Goal: Navigation & Orientation: Find specific page/section

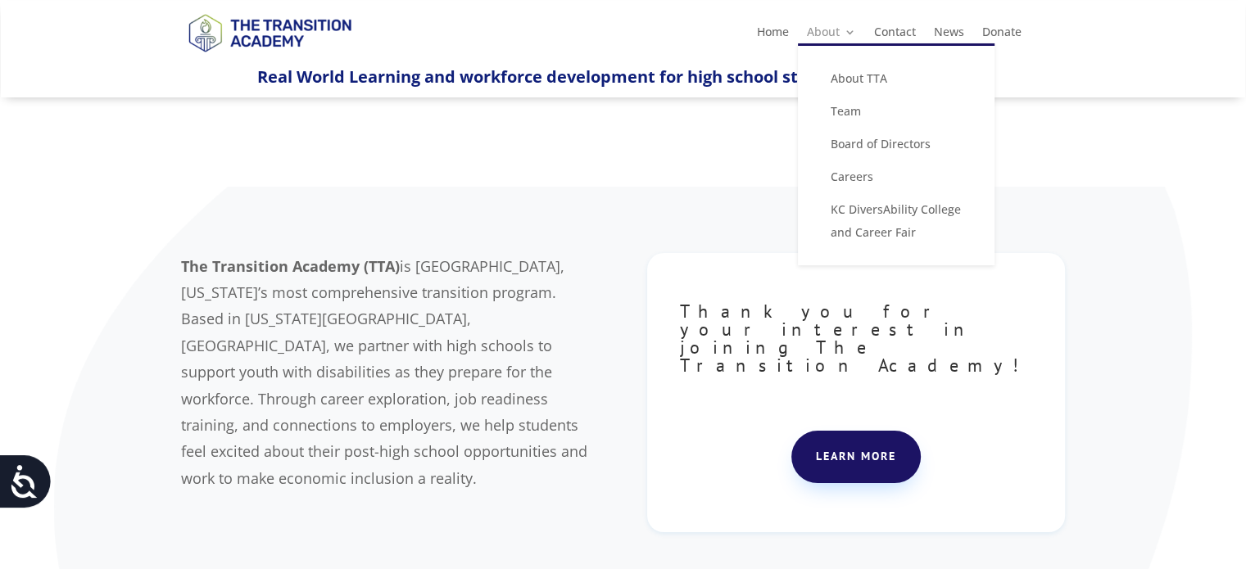
click at [839, 42] on link "About" at bounding box center [831, 35] width 49 height 18
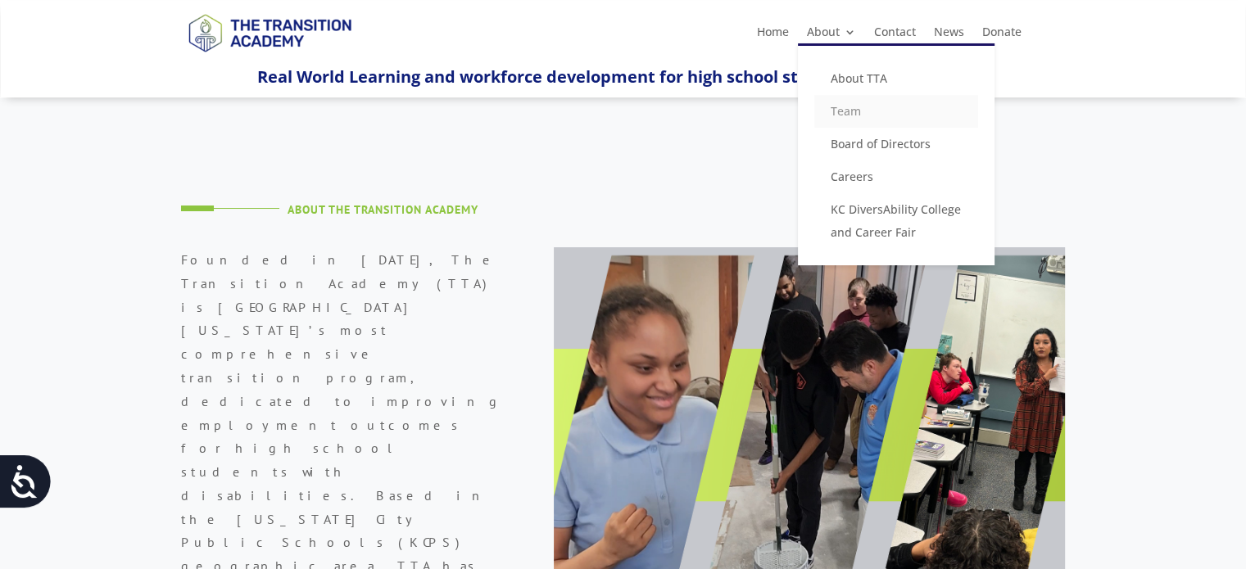
click at [842, 105] on link "Team" at bounding box center [896, 111] width 164 height 33
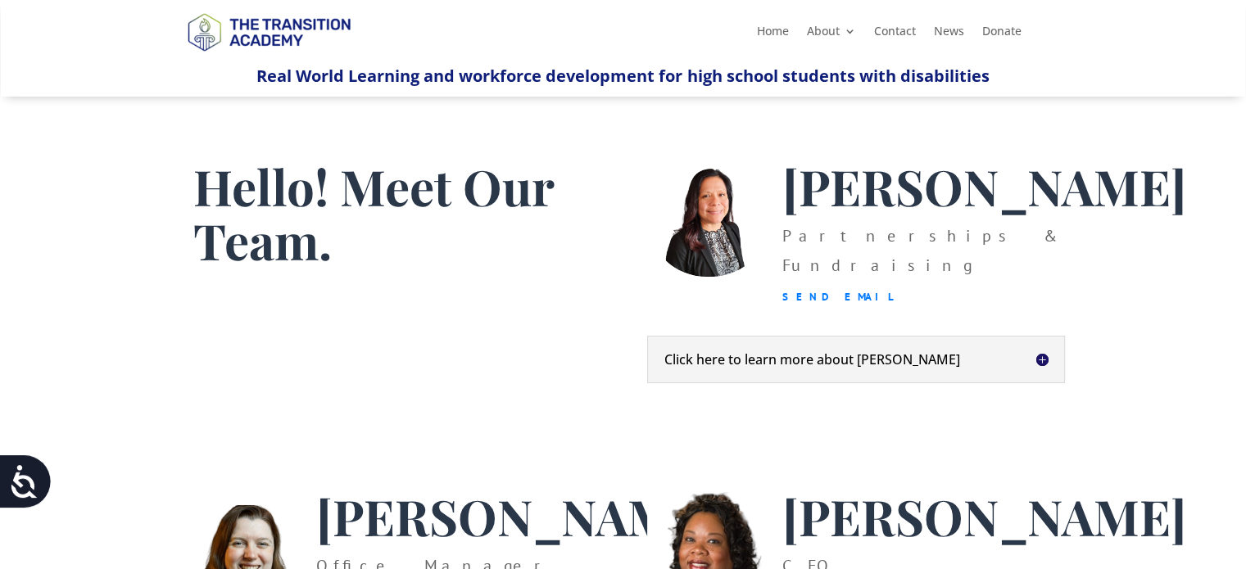
scroll to position [33, 0]
